Goal: Task Accomplishment & Management: Manage account settings

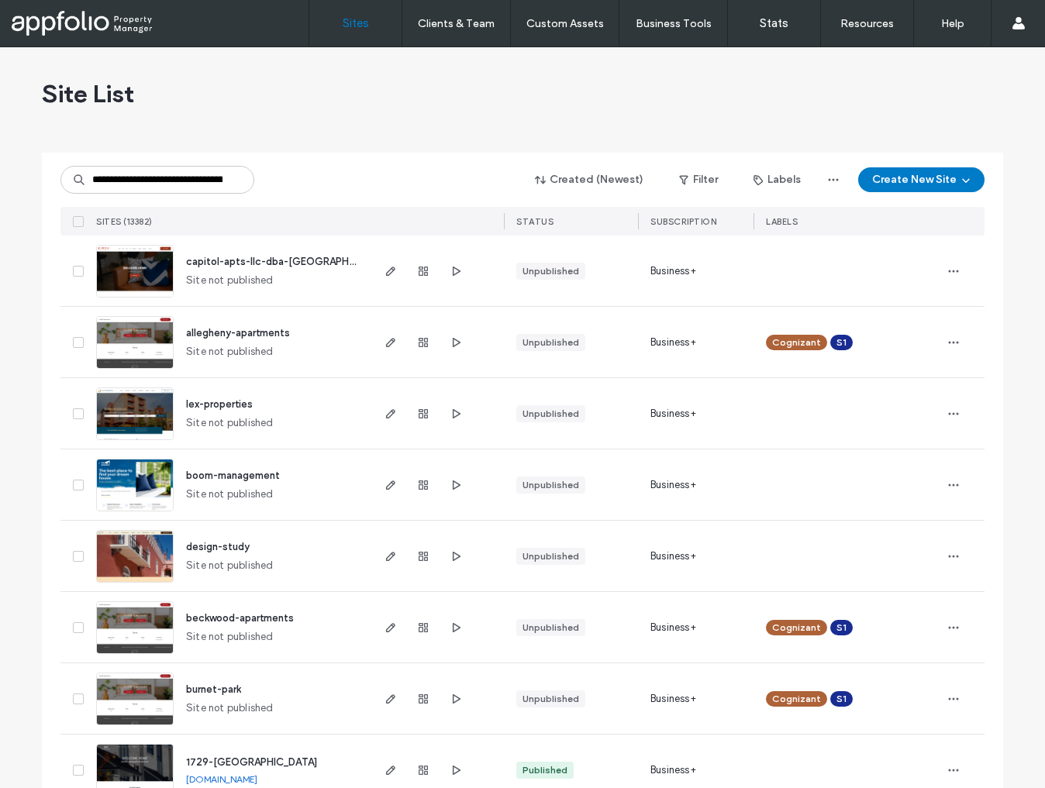
scroll to position [0, 51]
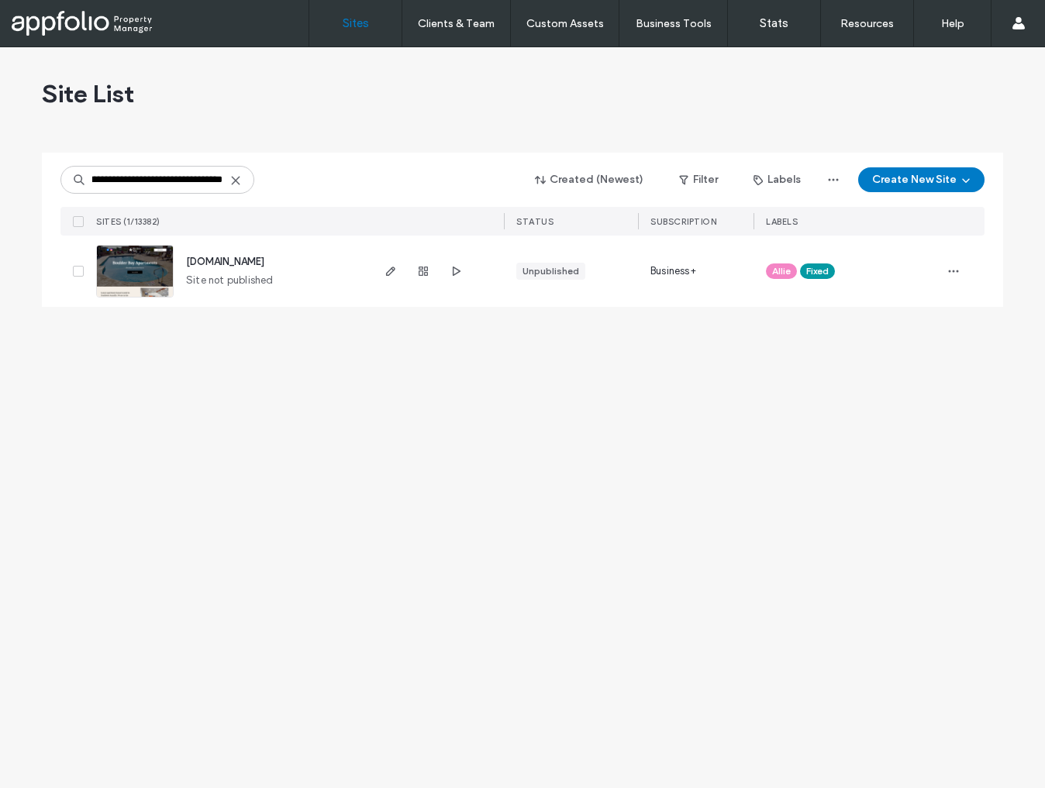
type input "**********"
click at [966, 271] on div at bounding box center [962, 271] width 43 height 71
click at [955, 271] on icon "button" at bounding box center [953, 271] width 12 height 12
click at [888, 402] on span "Assign Label" at bounding box center [885, 400] width 57 height 16
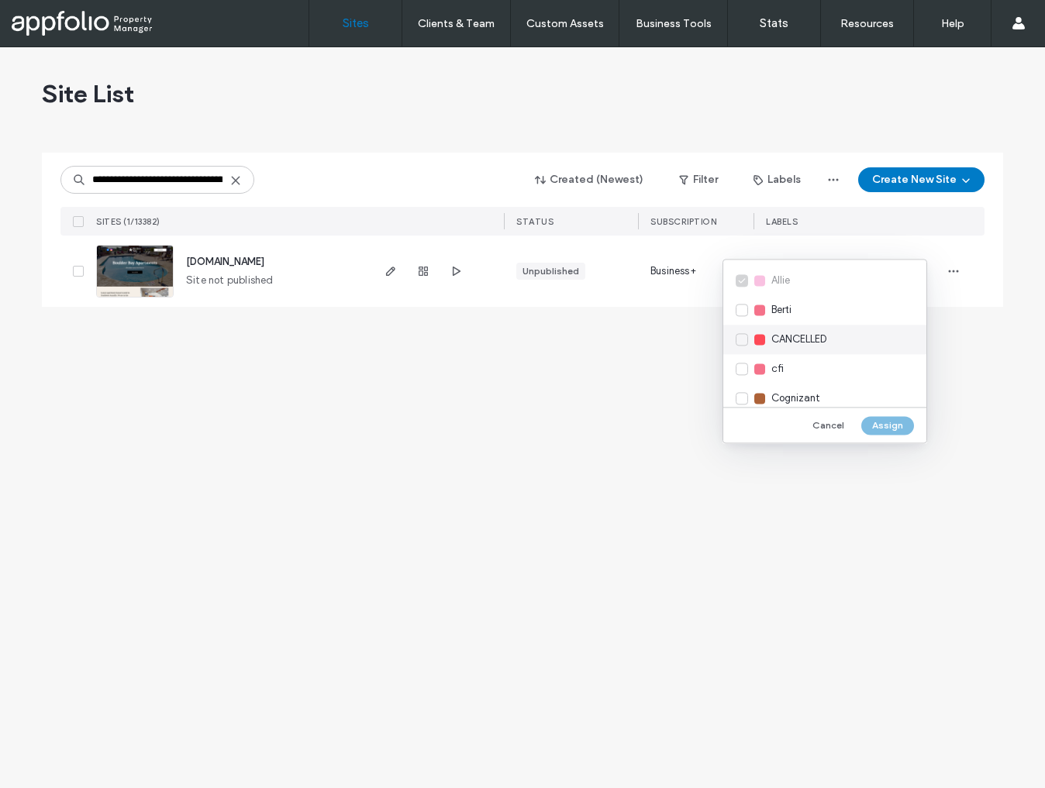
click at [802, 342] on span "CANCELLED" at bounding box center [798, 340] width 55 height 16
click at [883, 426] on button "Assign" at bounding box center [887, 425] width 53 height 19
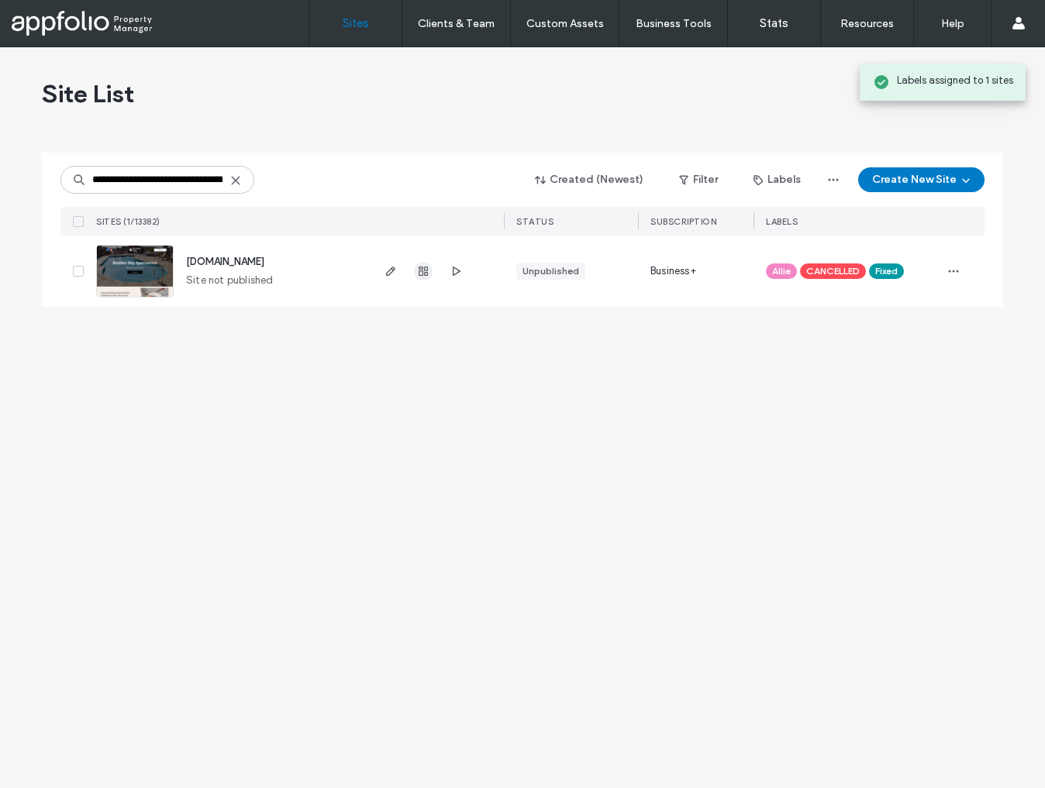
click at [420, 274] on icon "button" at bounding box center [423, 271] width 12 height 12
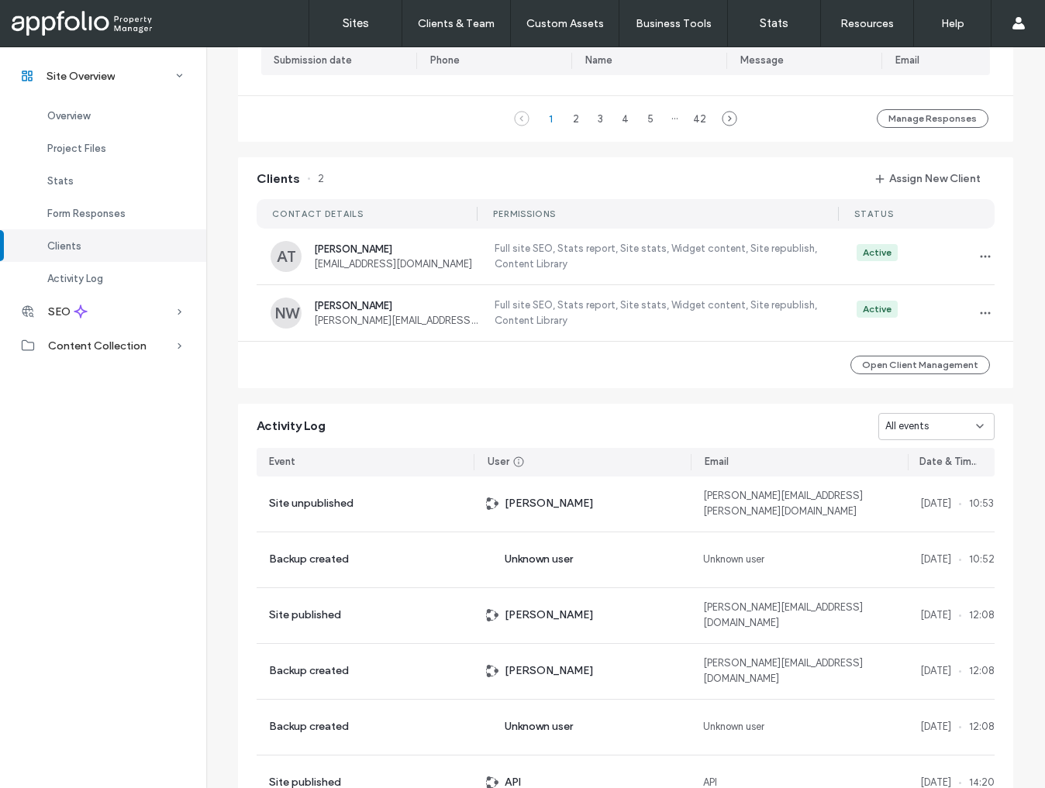
scroll to position [1298, 0]
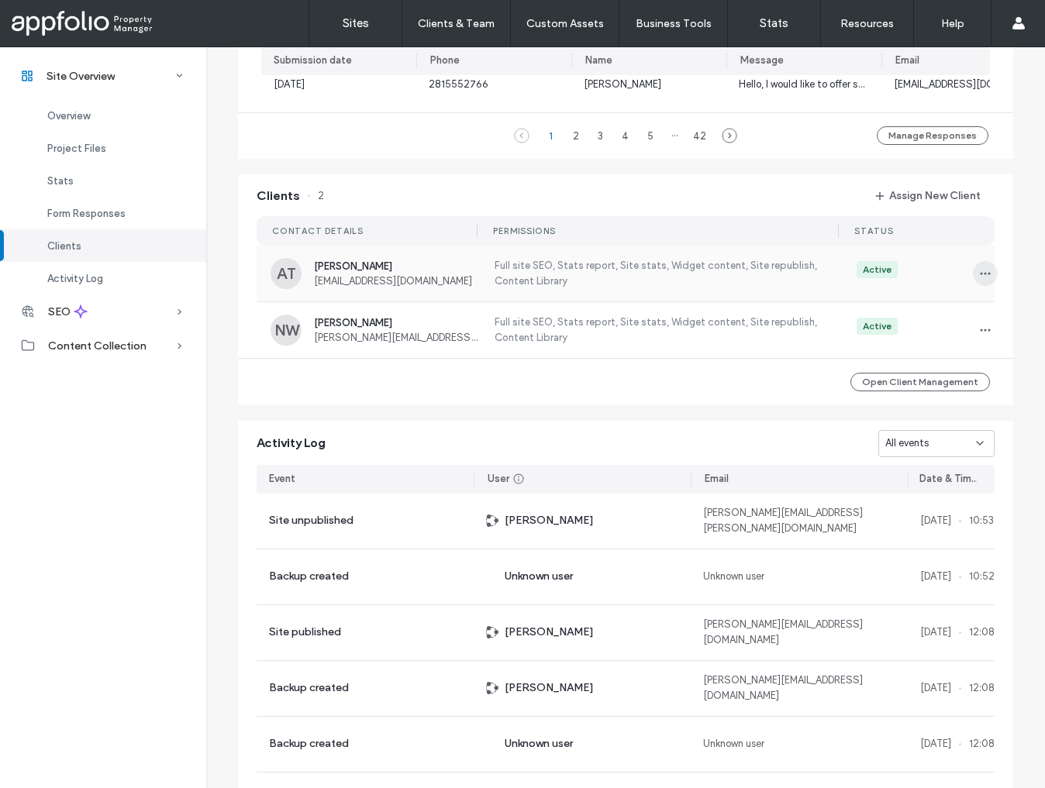
click at [981, 274] on use "button" at bounding box center [986, 273] width 10 height 2
click at [922, 405] on span "Unassign Client" at bounding box center [920, 408] width 72 height 16
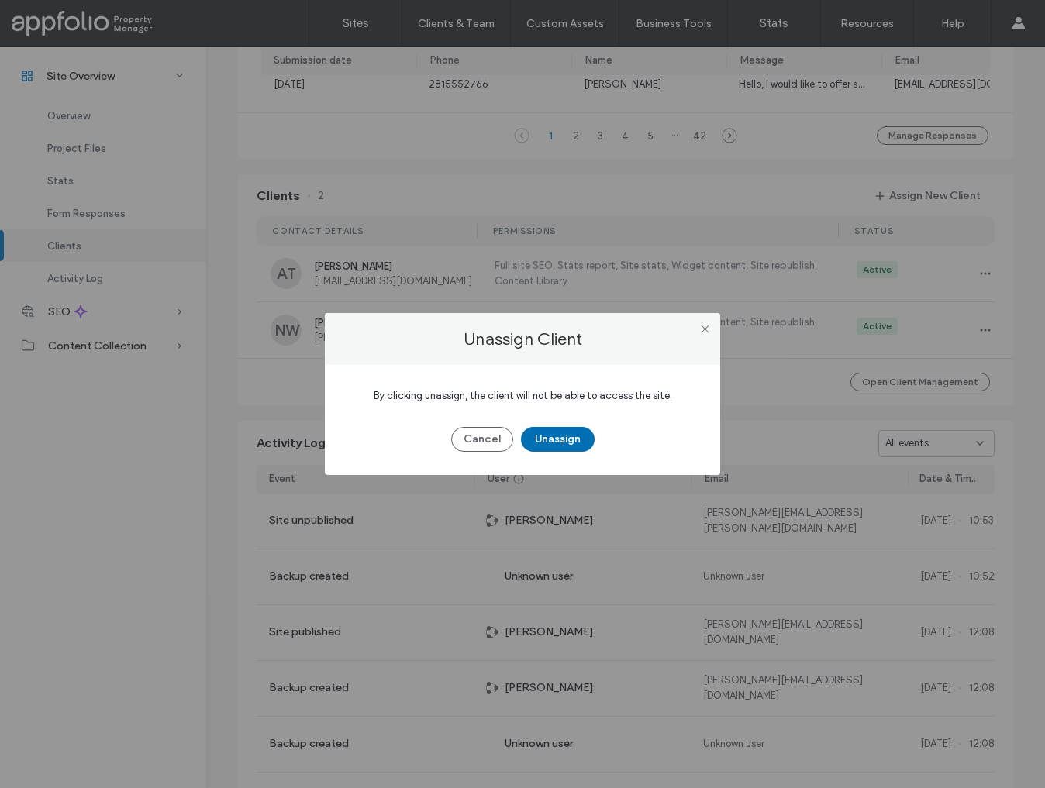
click at [577, 443] on button "Unassign" at bounding box center [558, 439] width 74 height 25
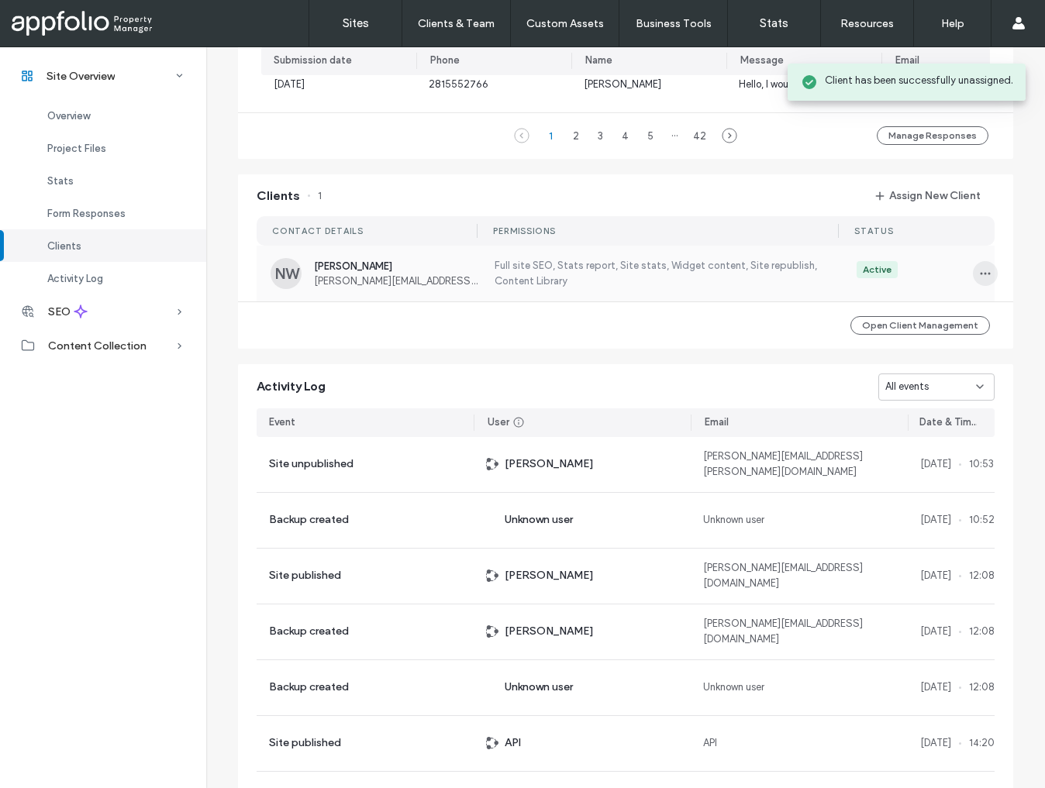
click at [975, 286] on span "button" at bounding box center [985, 273] width 25 height 25
click at [881, 415] on span at bounding box center [875, 407] width 19 height 17
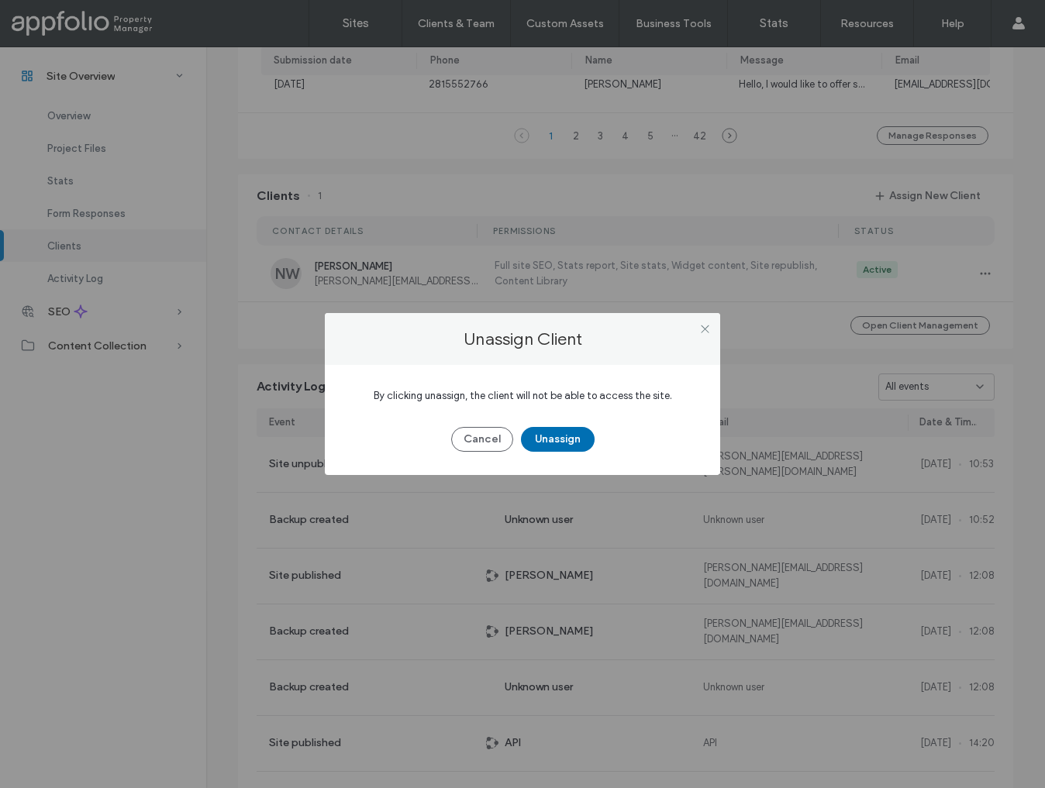
click at [557, 441] on button "Unassign" at bounding box center [558, 439] width 74 height 25
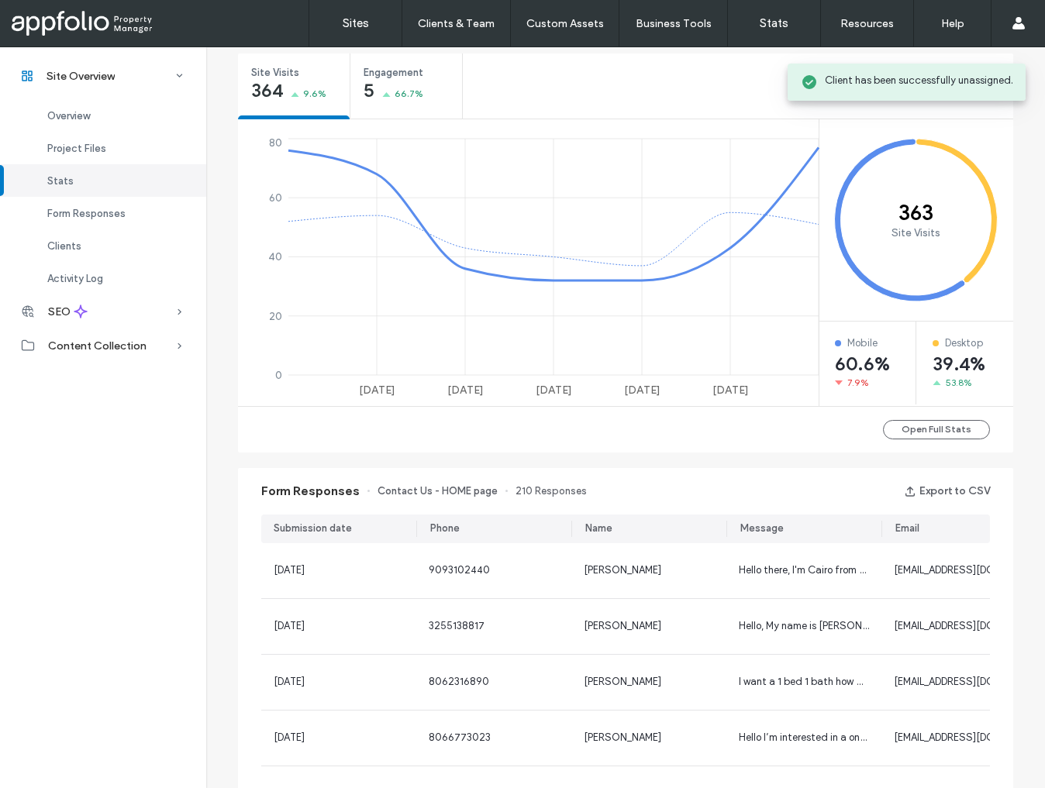
scroll to position [577, 0]
